Goal: Information Seeking & Learning: Learn about a topic

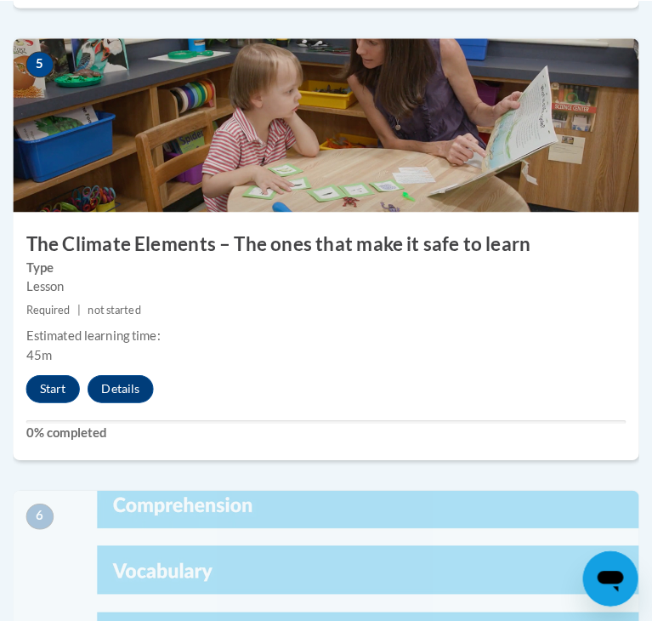
scroll to position [2428, 0]
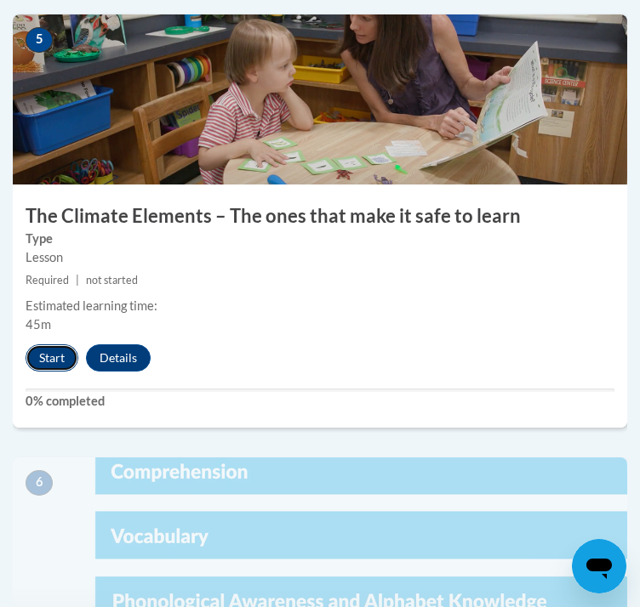
click at [46, 372] on button "Start" at bounding box center [52, 357] width 53 height 27
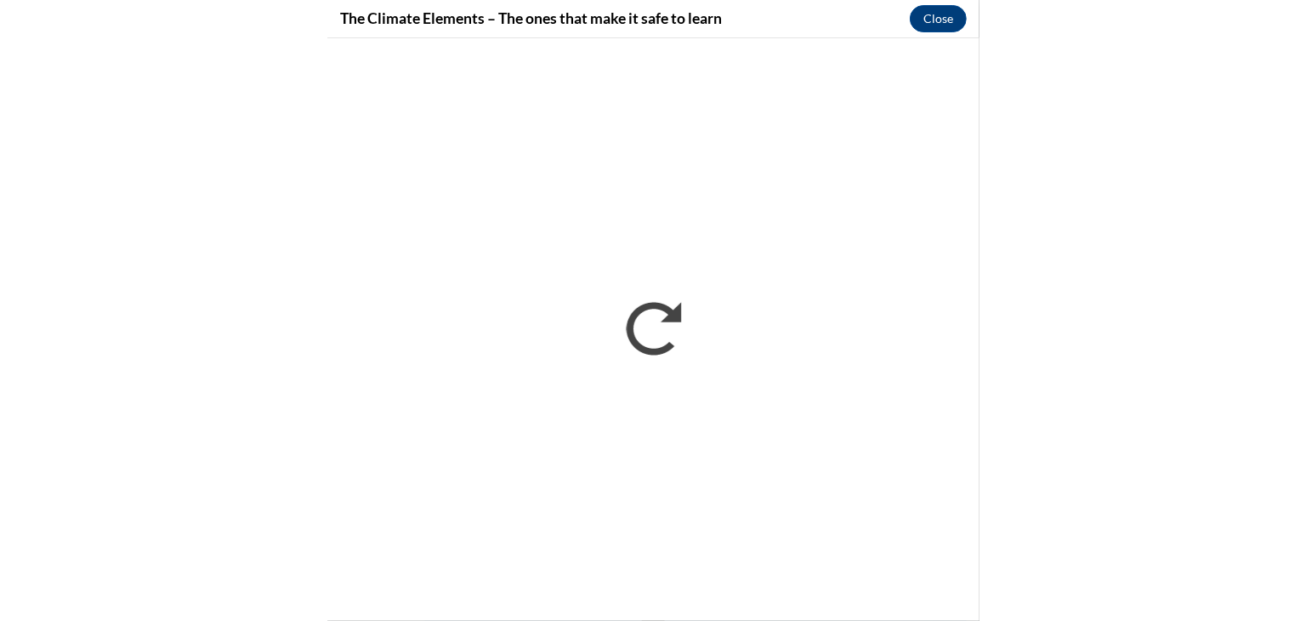
scroll to position [1807, 0]
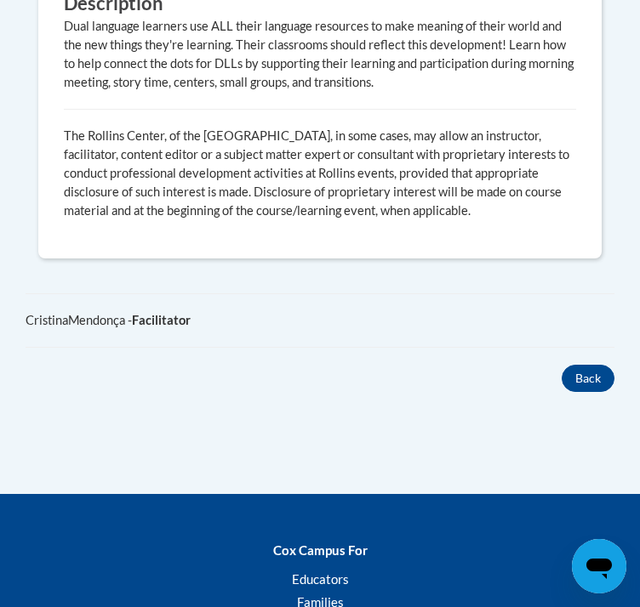
scroll to position [1660, 0]
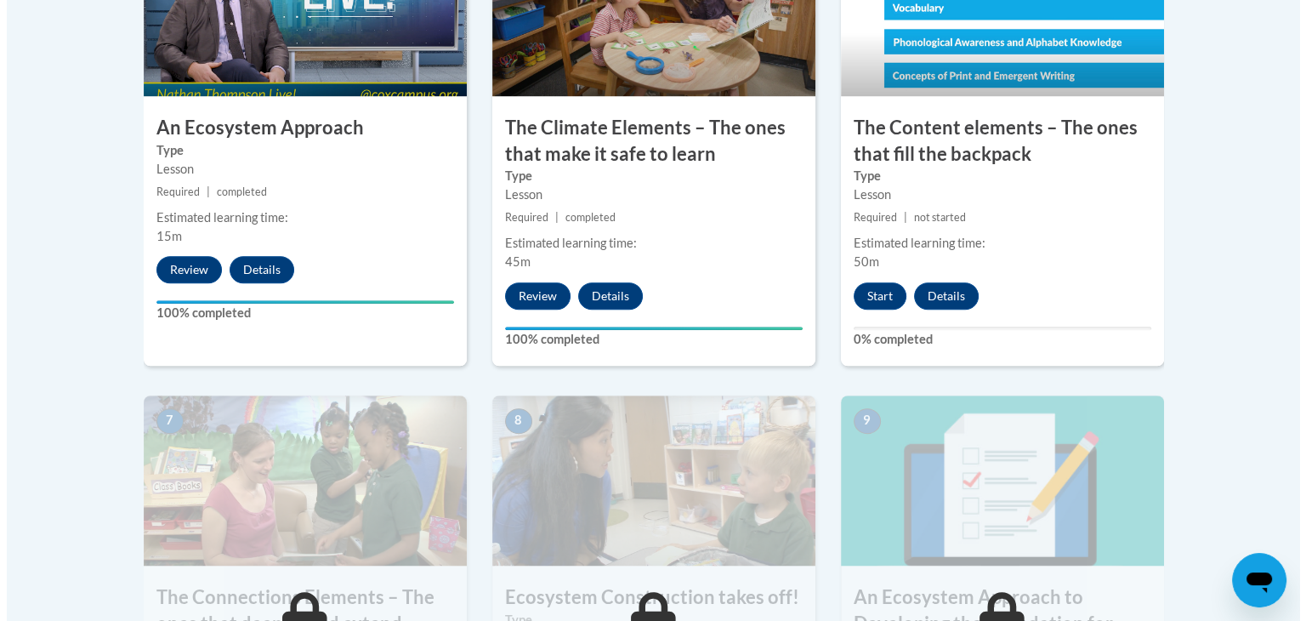
scroll to position [1128, 0]
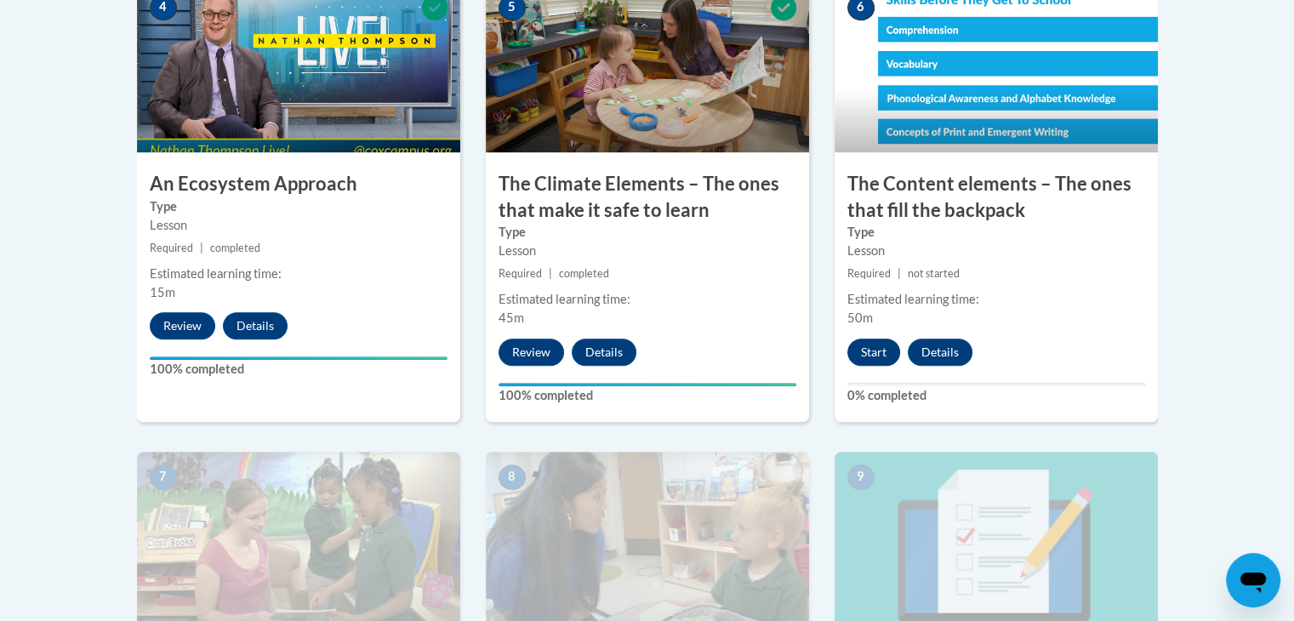
click at [873, 351] on button "Start" at bounding box center [873, 352] width 53 height 27
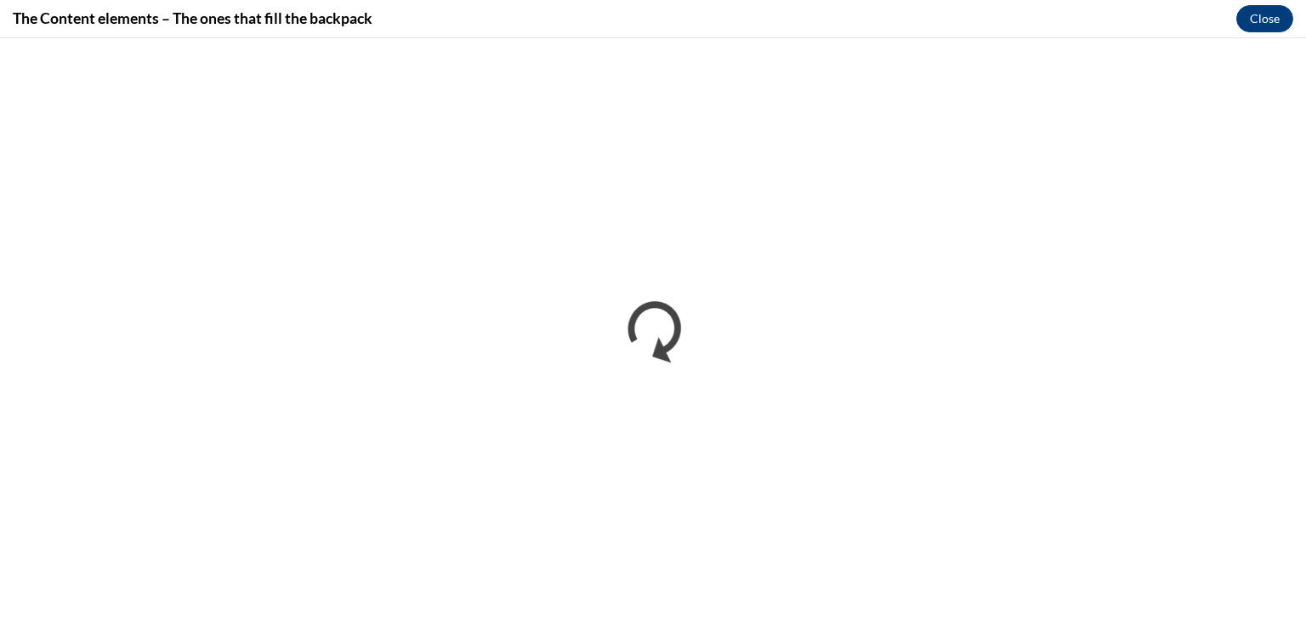
scroll to position [0, 0]
